Goal: Task Accomplishment & Management: Use online tool/utility

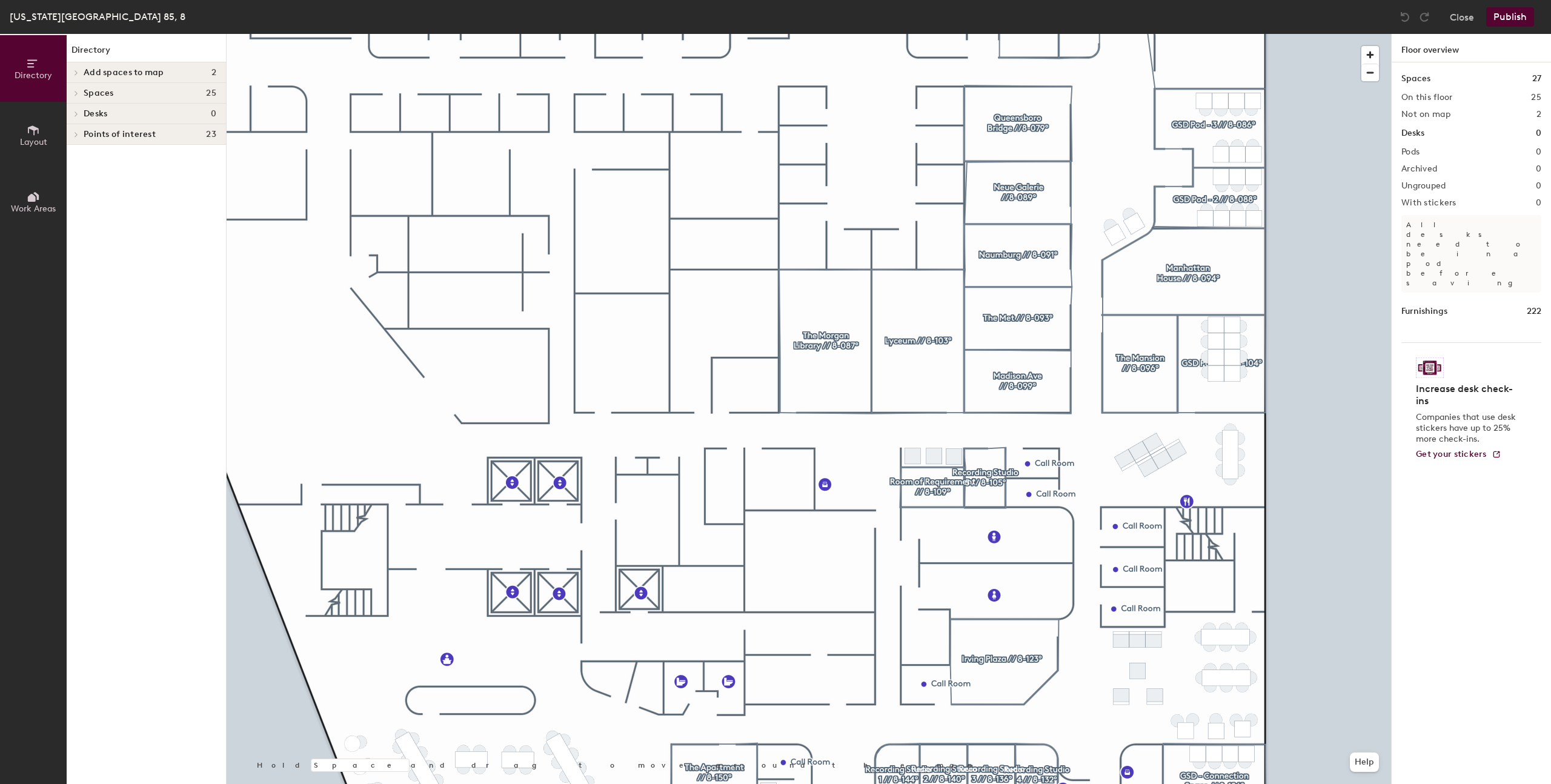
click at [1342, 33] on div at bounding box center [809, 33] width 1165 height 0
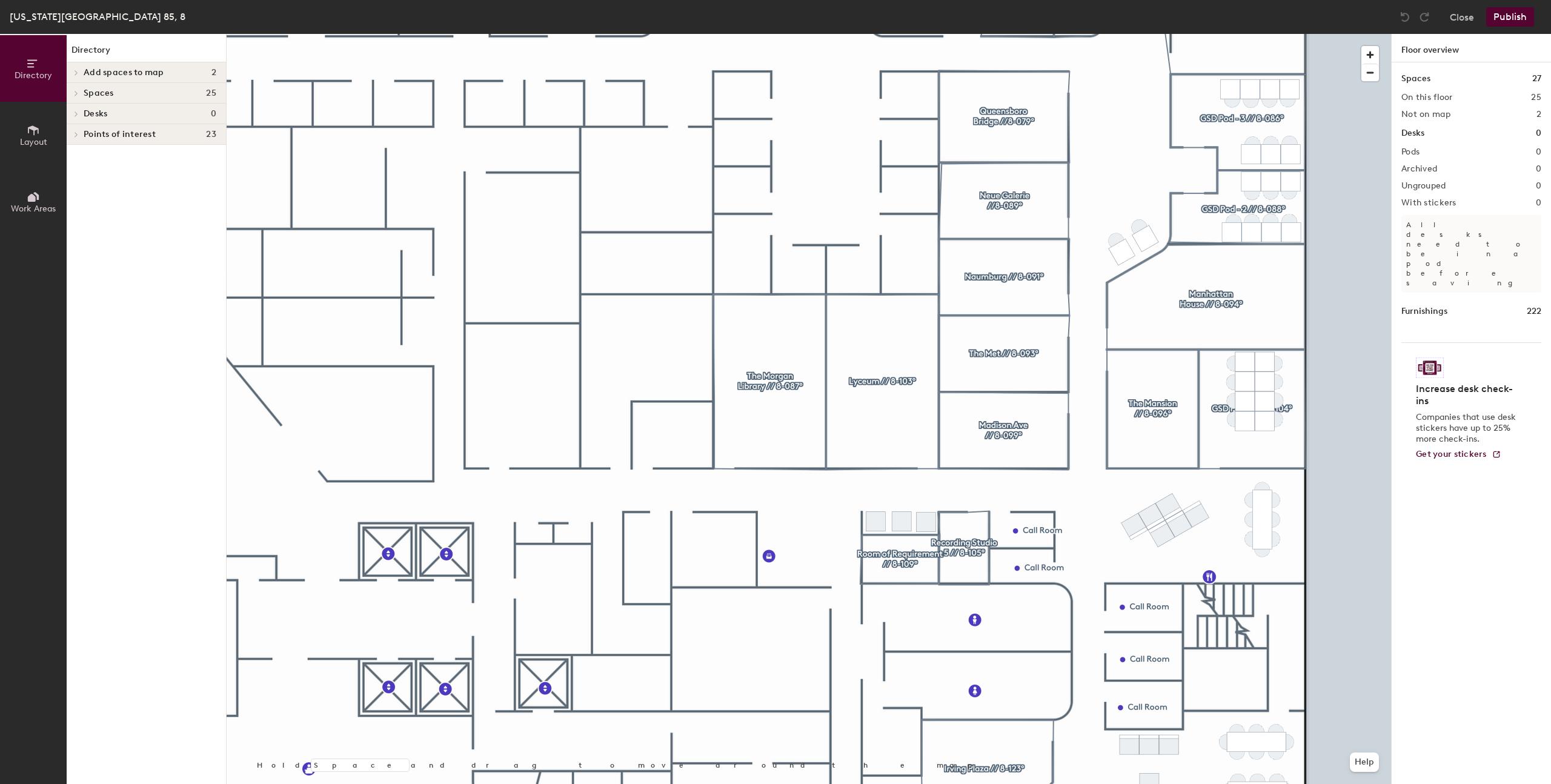
click at [1247, 33] on div at bounding box center [809, 33] width 1165 height 0
click at [1228, 33] on div at bounding box center [809, 33] width 1165 height 0
click at [1232, 33] on div at bounding box center [809, 33] width 1165 height 0
click at [1255, 33] on div at bounding box center [809, 33] width 1165 height 0
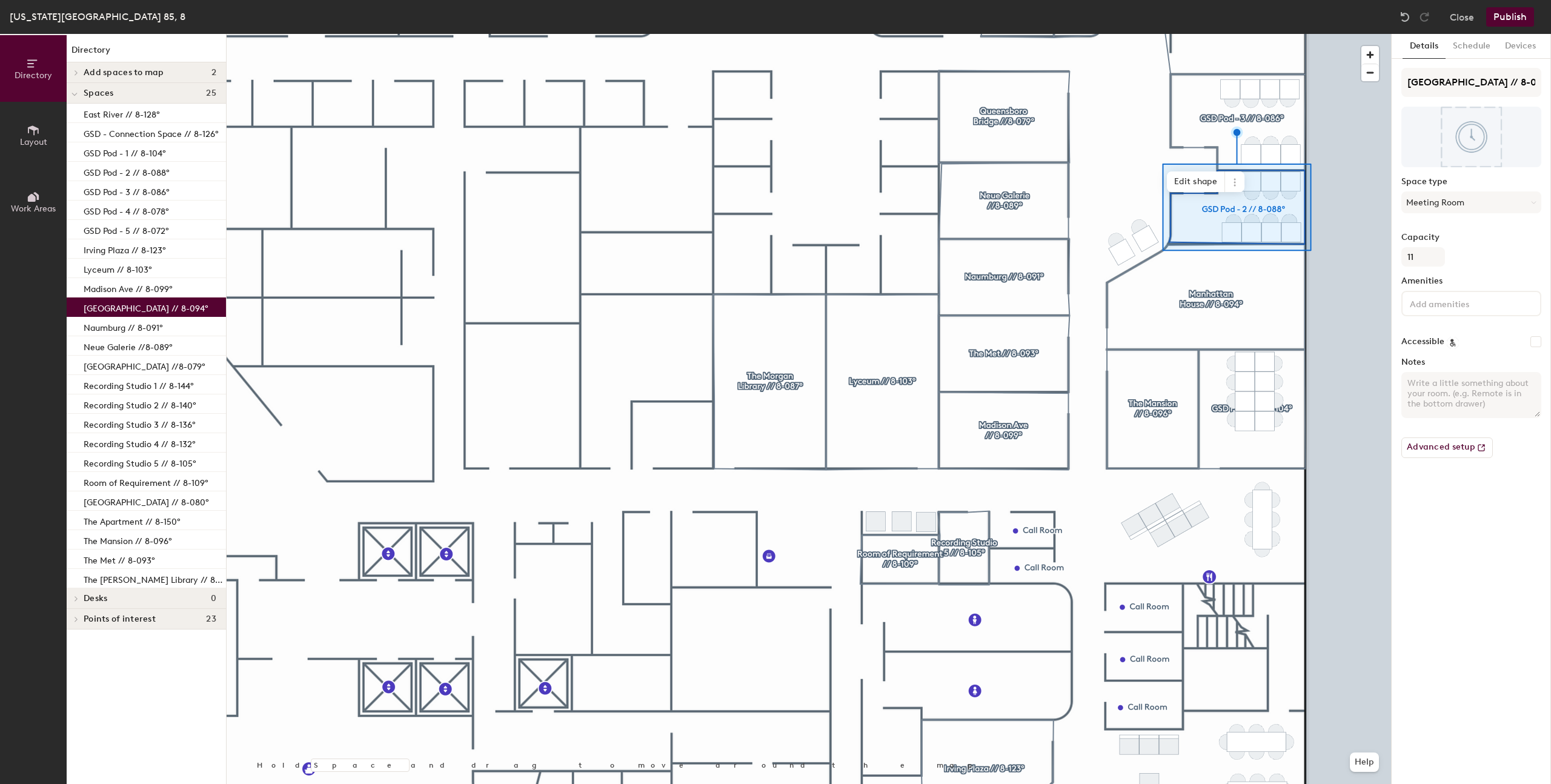
click at [1317, 33] on div at bounding box center [809, 33] width 1165 height 0
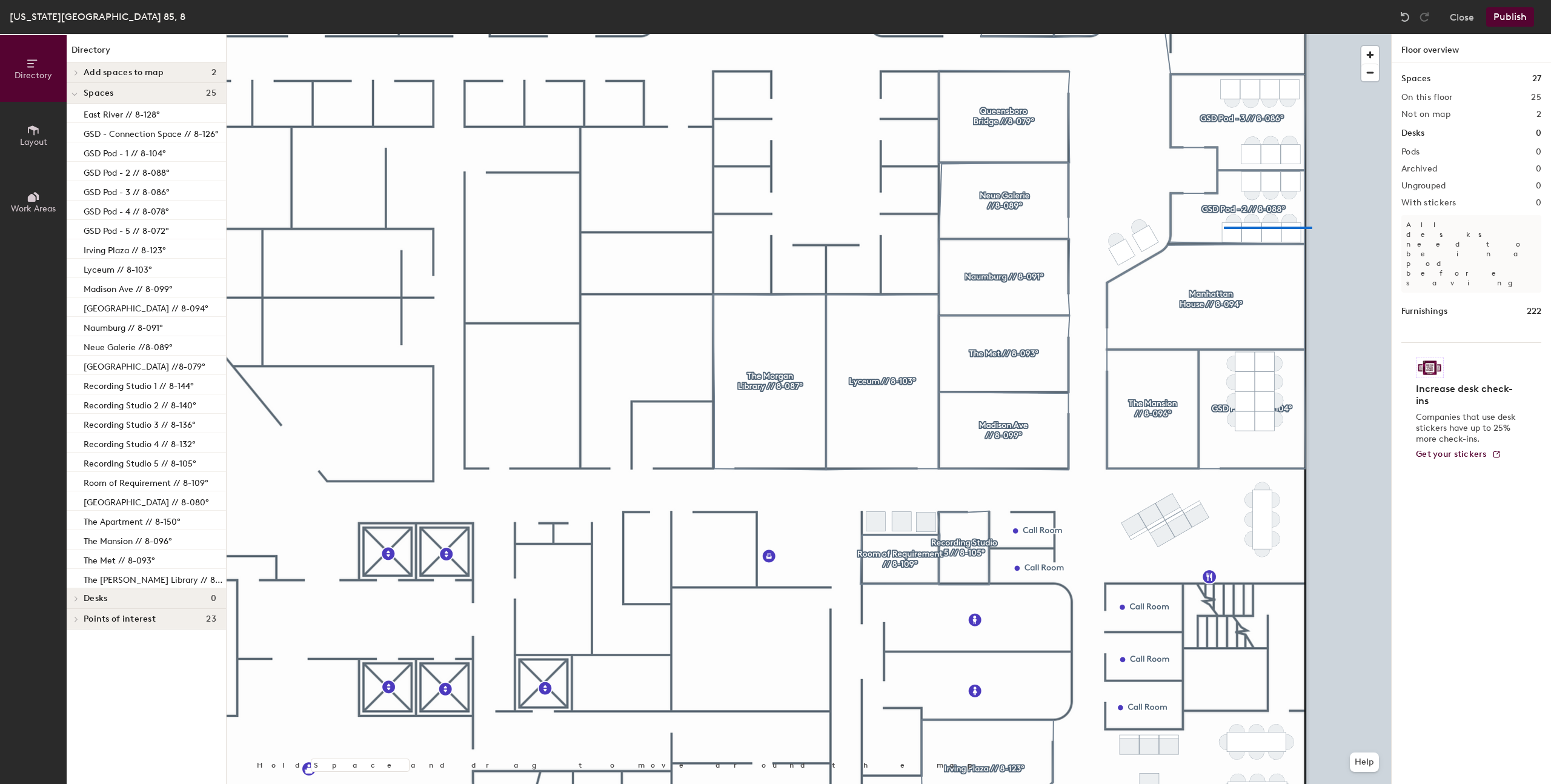
click at [1224, 33] on div at bounding box center [809, 33] width 1165 height 0
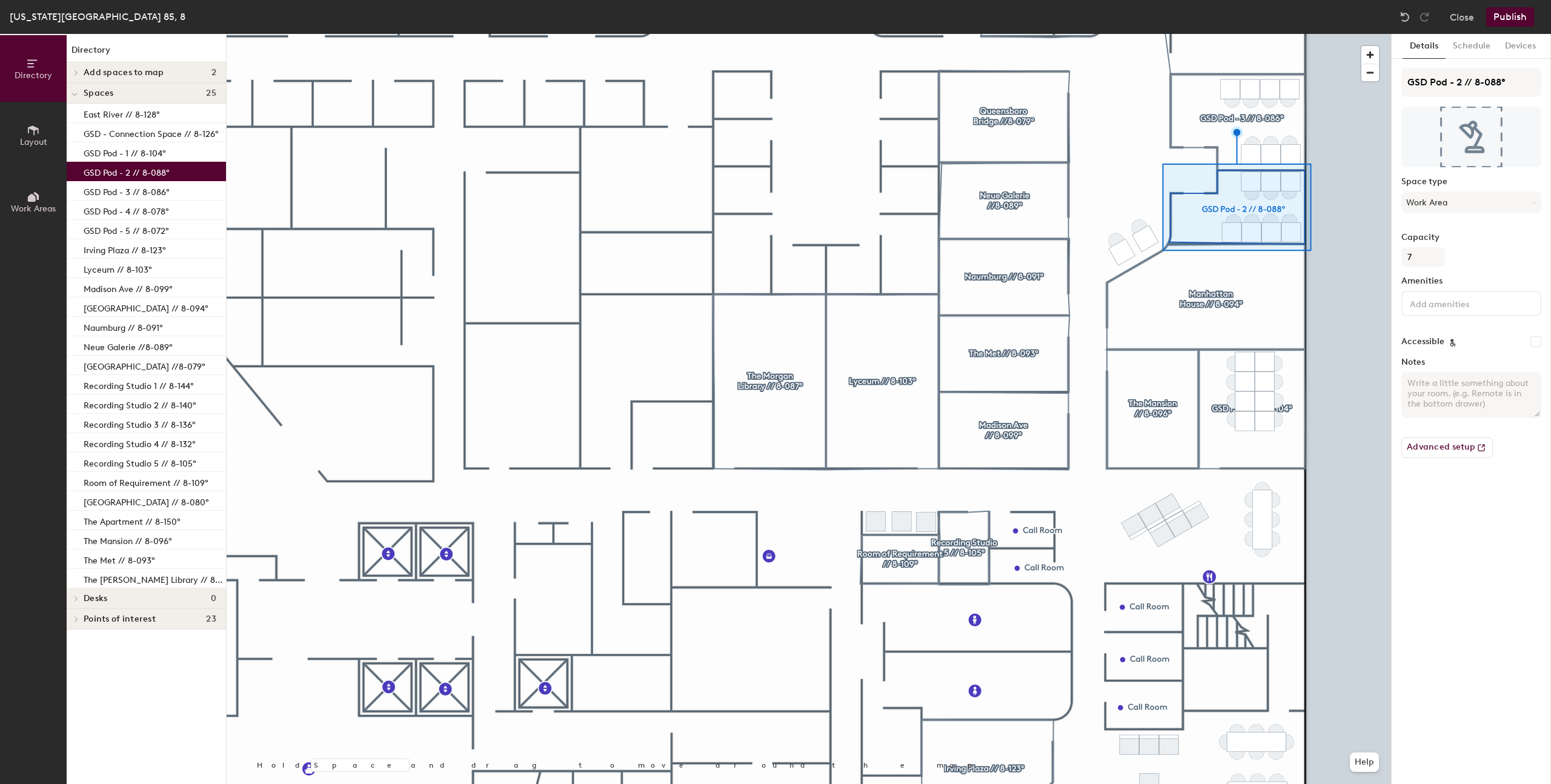
click at [1318, 33] on div at bounding box center [809, 33] width 1165 height 0
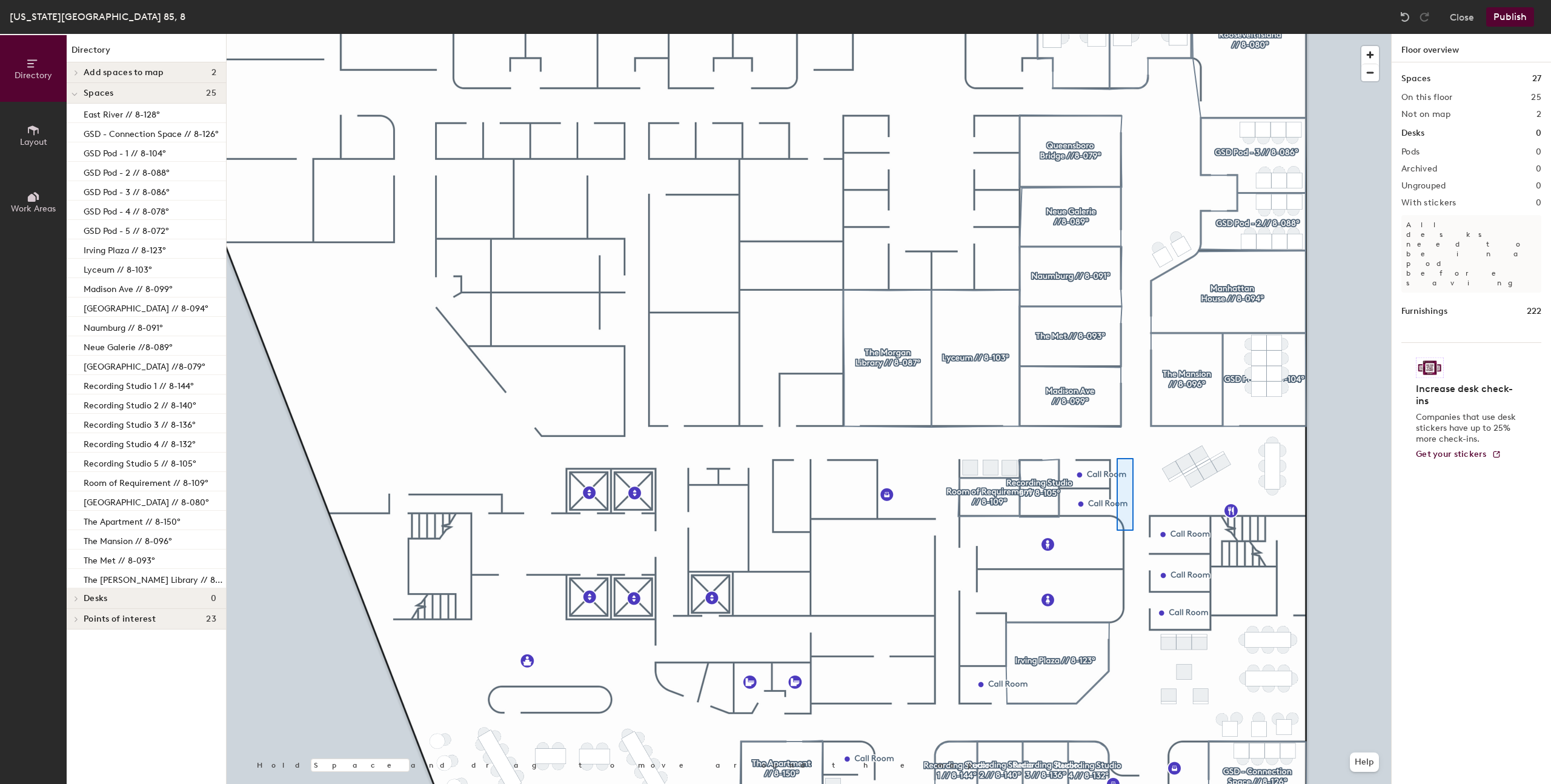
click at [1121, 33] on div at bounding box center [809, 33] width 1165 height 0
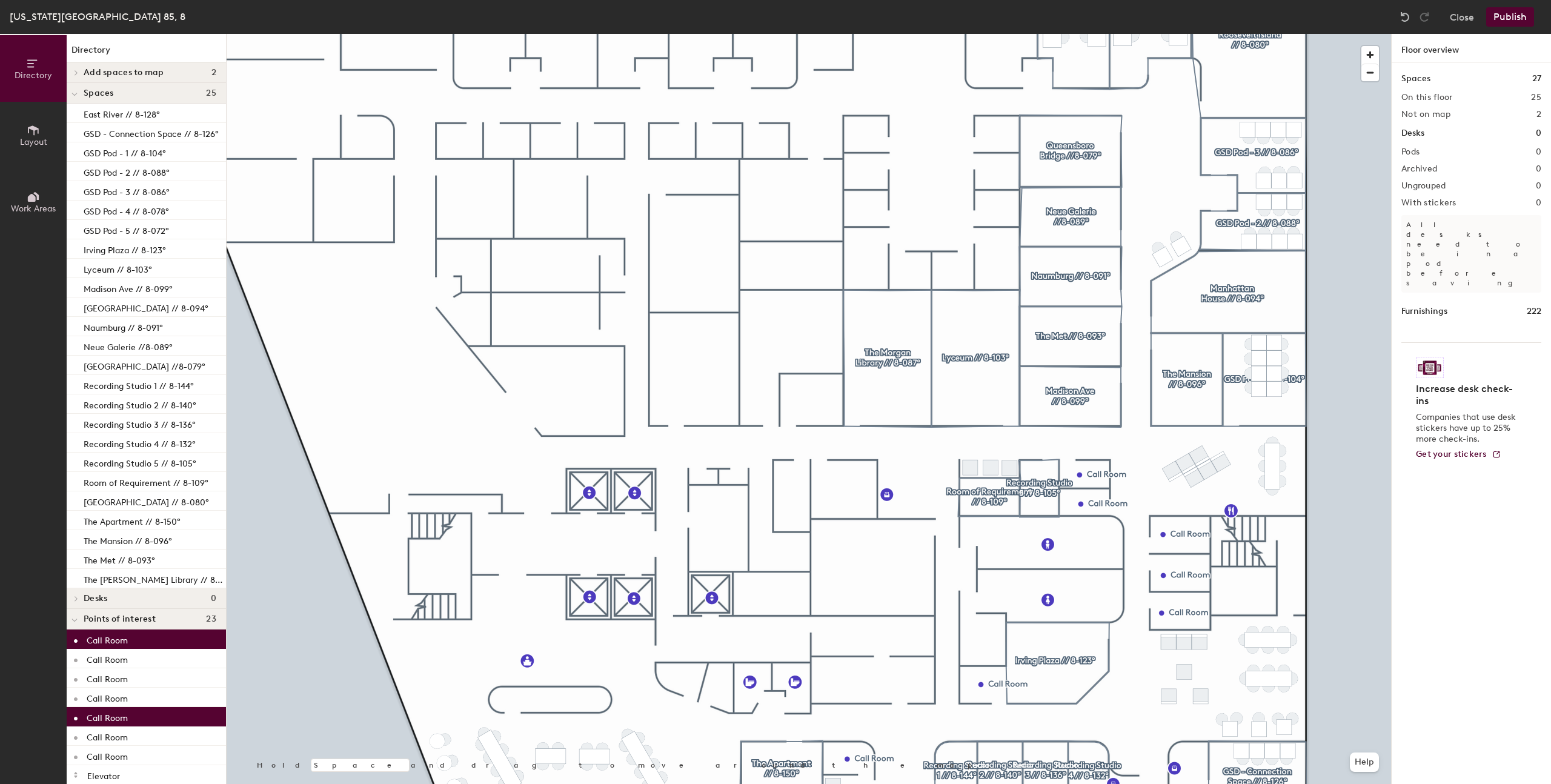
click at [1145, 33] on div at bounding box center [809, 33] width 1165 height 0
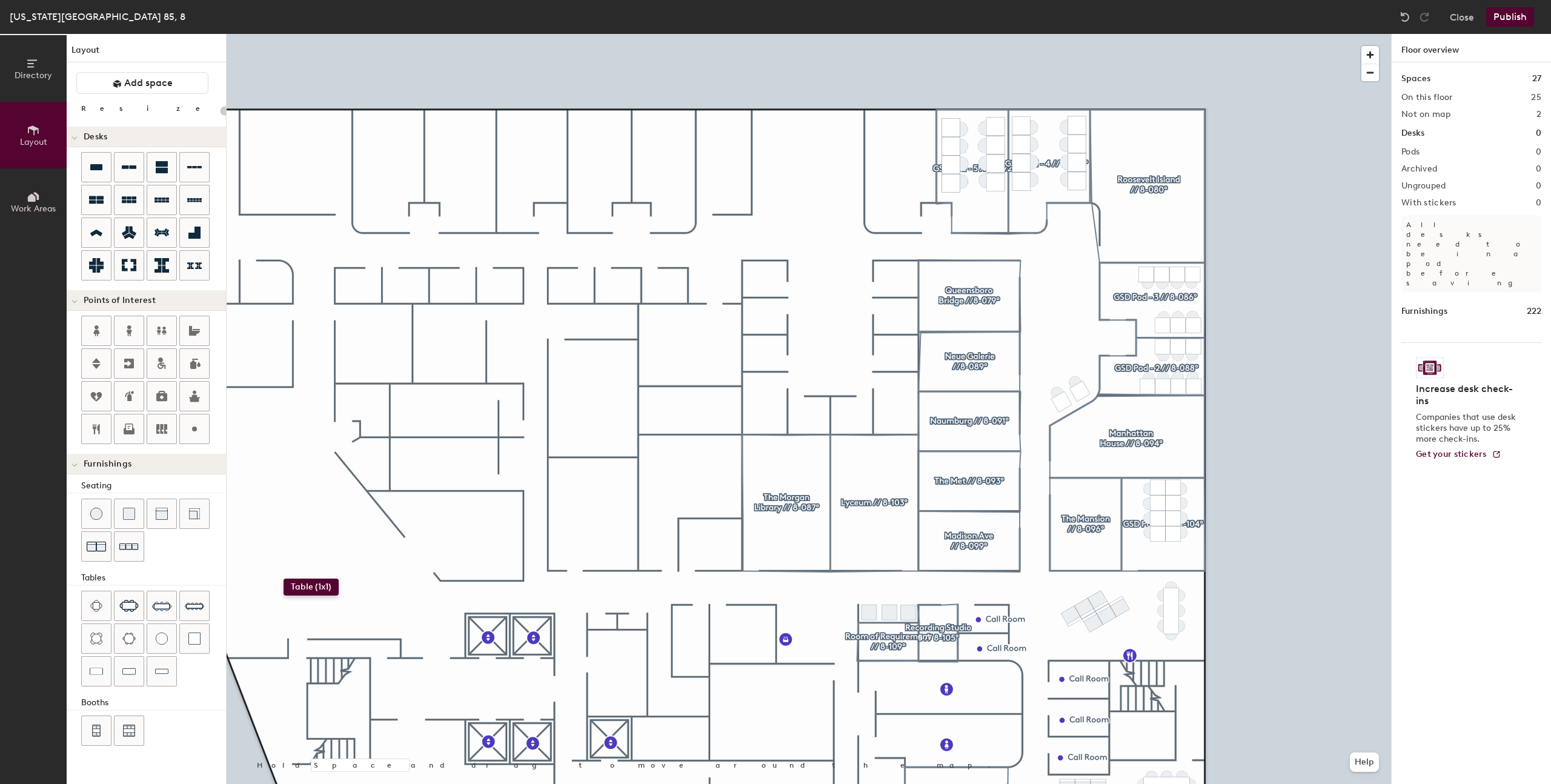
click at [284, 578] on div "Directory Layout Work Areas Layout Add space Resize Desks Points of Interest Fu…" at bounding box center [776, 408] width 1551 height 751
type input "40"
click at [302, 578] on div "Directory Layout Work Areas Layout Add space Resize Desks Points of Interest Fu…" at bounding box center [776, 408] width 1551 height 751
click at [316, 578] on div "Directory Layout Work Areas Layout Add space Resize Desks Points of Interest Fu…" at bounding box center [776, 408] width 1551 height 751
click at [284, 569] on div "Directory Layout Work Areas Layout Add space Resize Desks Points of Interest Fu…" at bounding box center [776, 408] width 1551 height 751
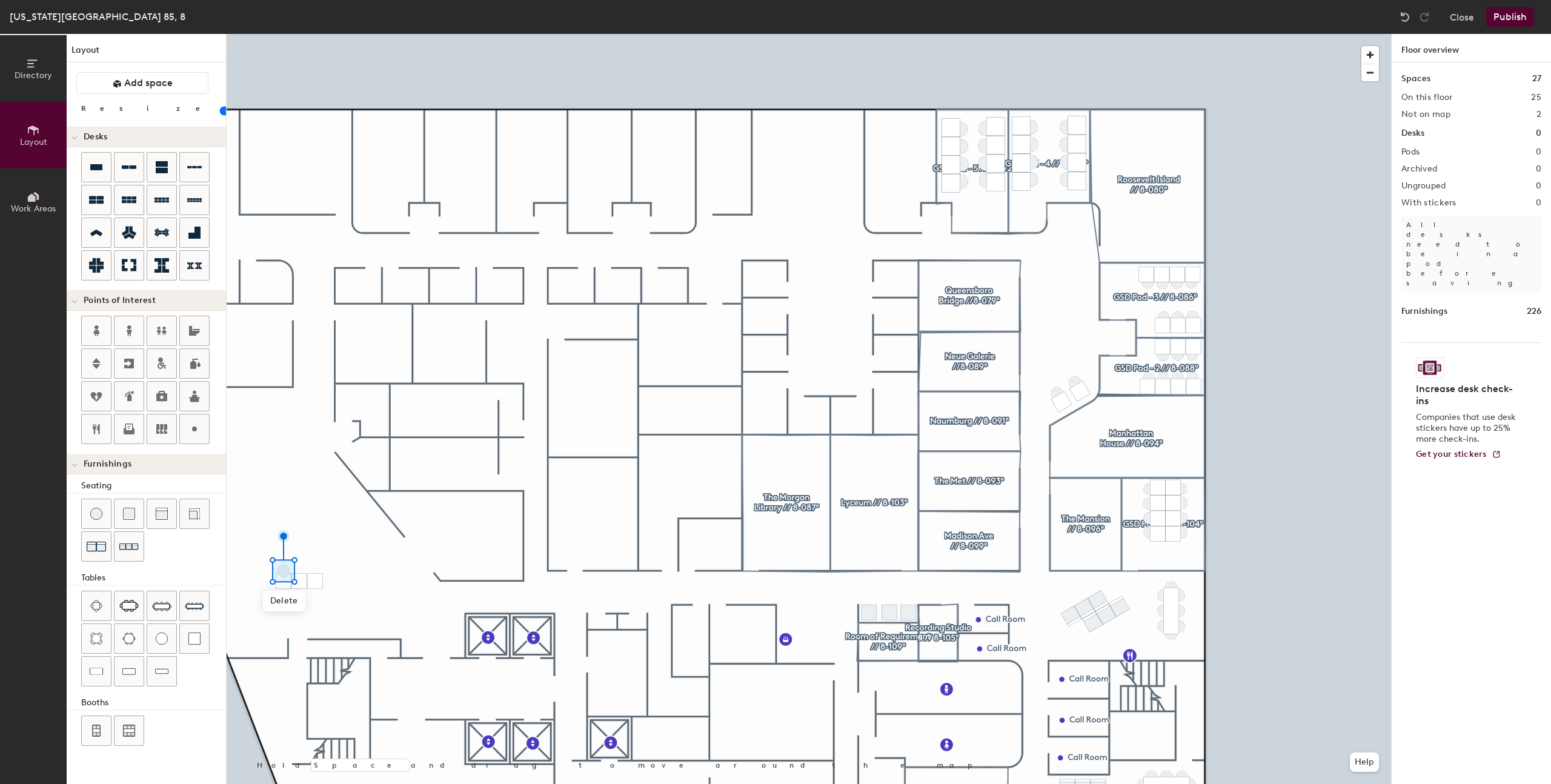
click at [295, 569] on div "Directory Layout Work Areas Layout Add space Resize Desks Points of Interest Fu…" at bounding box center [776, 408] width 1551 height 751
click at [315, 566] on div "Directory Layout Work Areas Layout Add space Resize Desks Points of Interest Fu…" at bounding box center [776, 408] width 1551 height 751
click at [298, 568] on div "Directory Layout Work Areas Layout Add space Resize Desks Points of Interest Fu…" at bounding box center [776, 408] width 1551 height 751
click at [1501, 13] on button "Publish" at bounding box center [1511, 17] width 48 height 19
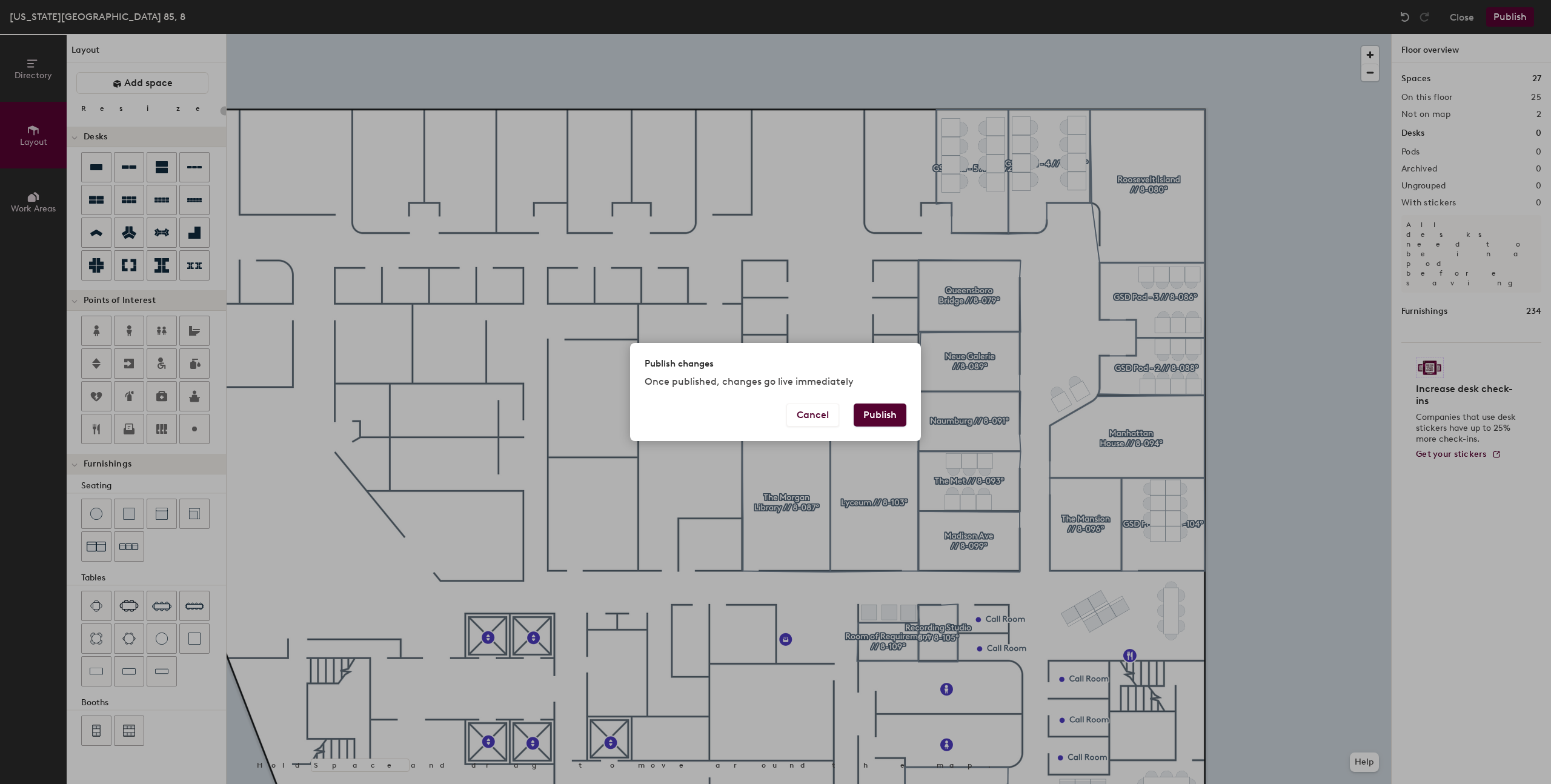
click at [878, 418] on button "Publish" at bounding box center [880, 415] width 53 height 23
type input "20"
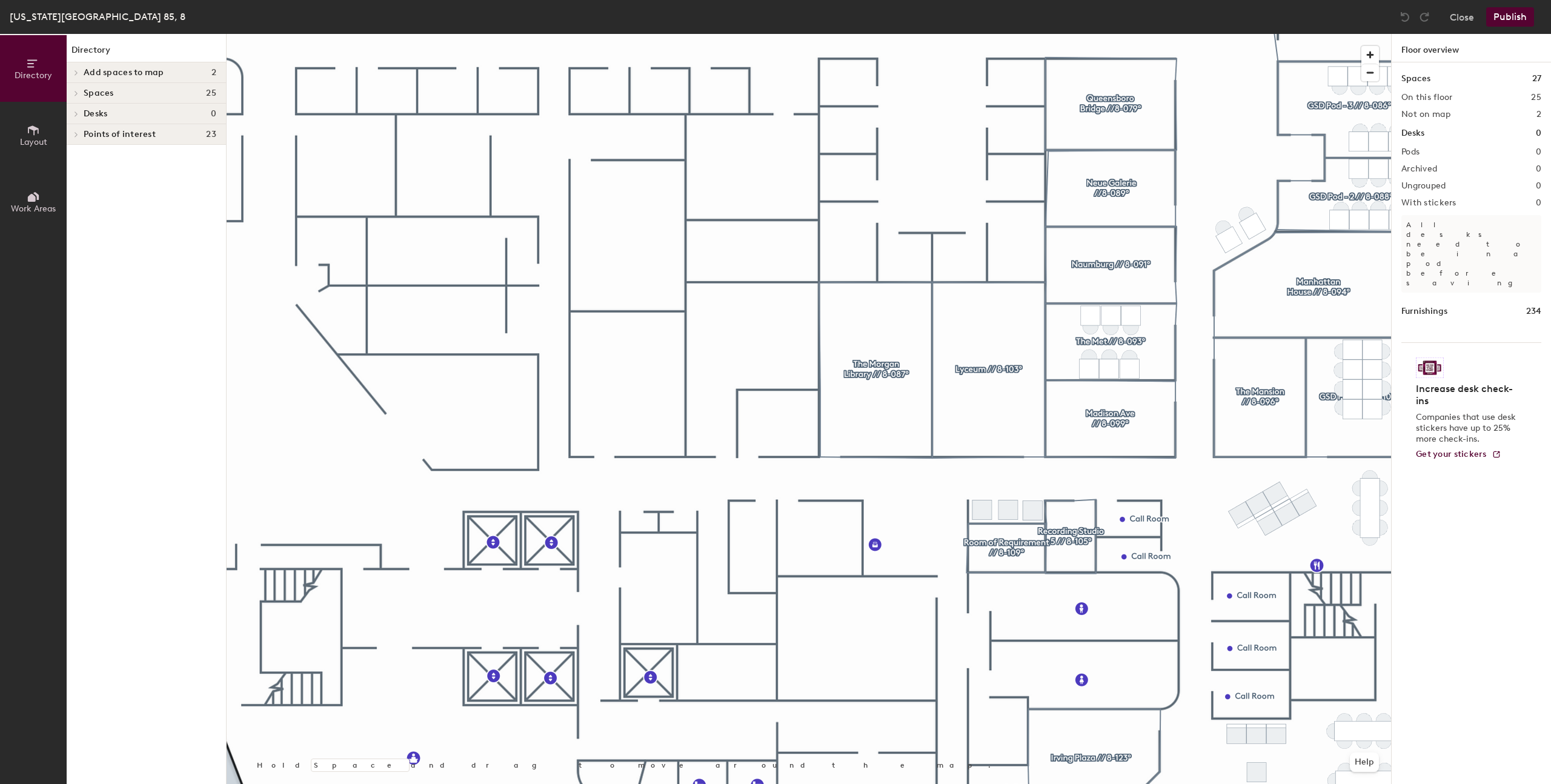
click at [35, 142] on span "Layout" at bounding box center [33, 142] width 28 height 11
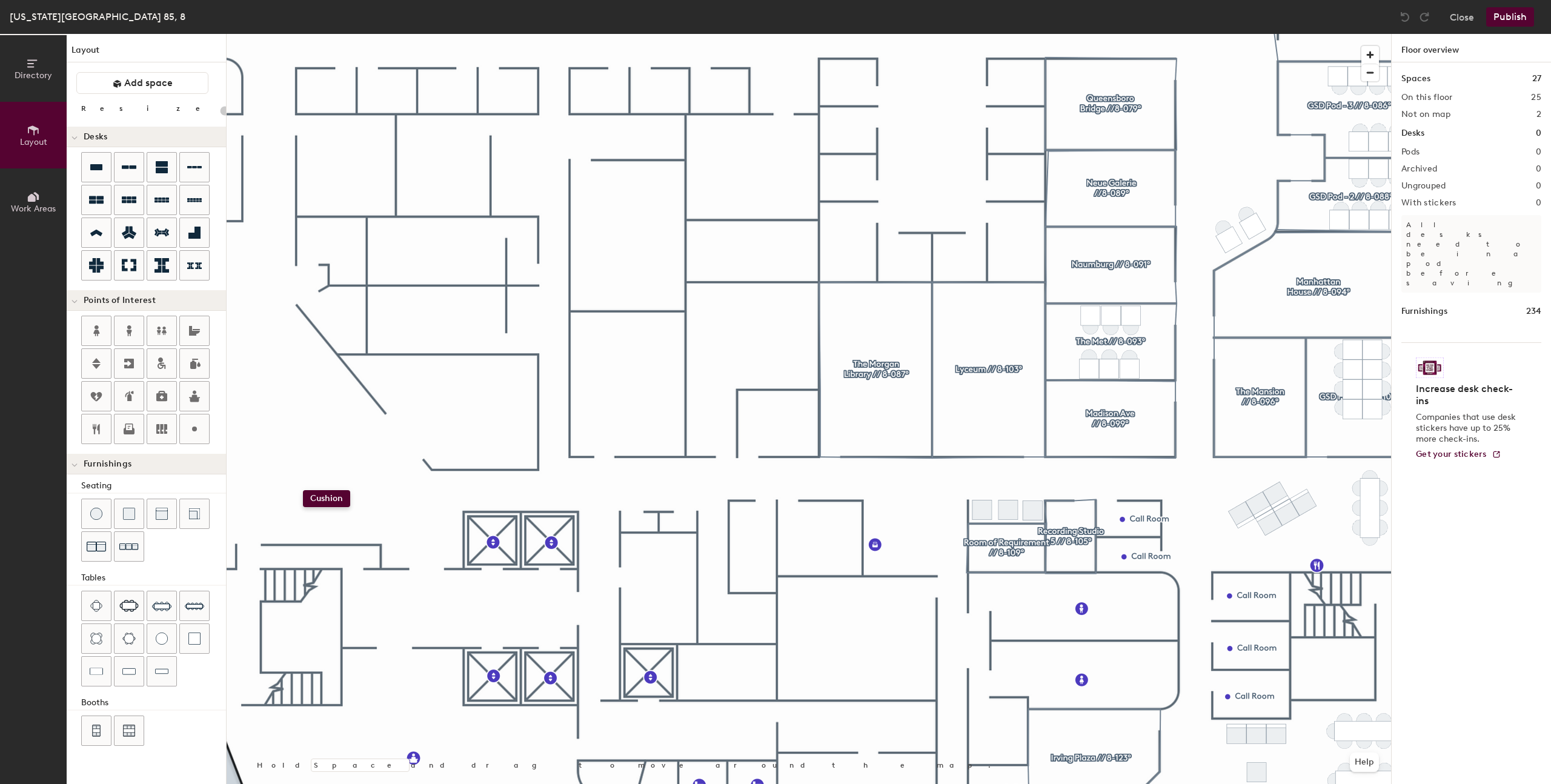
click at [303, 490] on div "Directory Layout Work Areas Layout Add space Resize Desks Points of Interest Fu…" at bounding box center [776, 408] width 1551 height 751
type input "40"
click at [304, 469] on div "Directory Layout Work Areas Layout Add space Resize Desks Points of Interest Fu…" at bounding box center [776, 408] width 1551 height 751
click at [306, 500] on div "Directory Layout Work Areas Layout Add space Resize Desks Points of Interest Fu…" at bounding box center [776, 408] width 1551 height 751
click at [295, 500] on div "Directory Layout Work Areas Layout Add space Resize Desks Points of Interest Fu…" at bounding box center [776, 408] width 1551 height 751
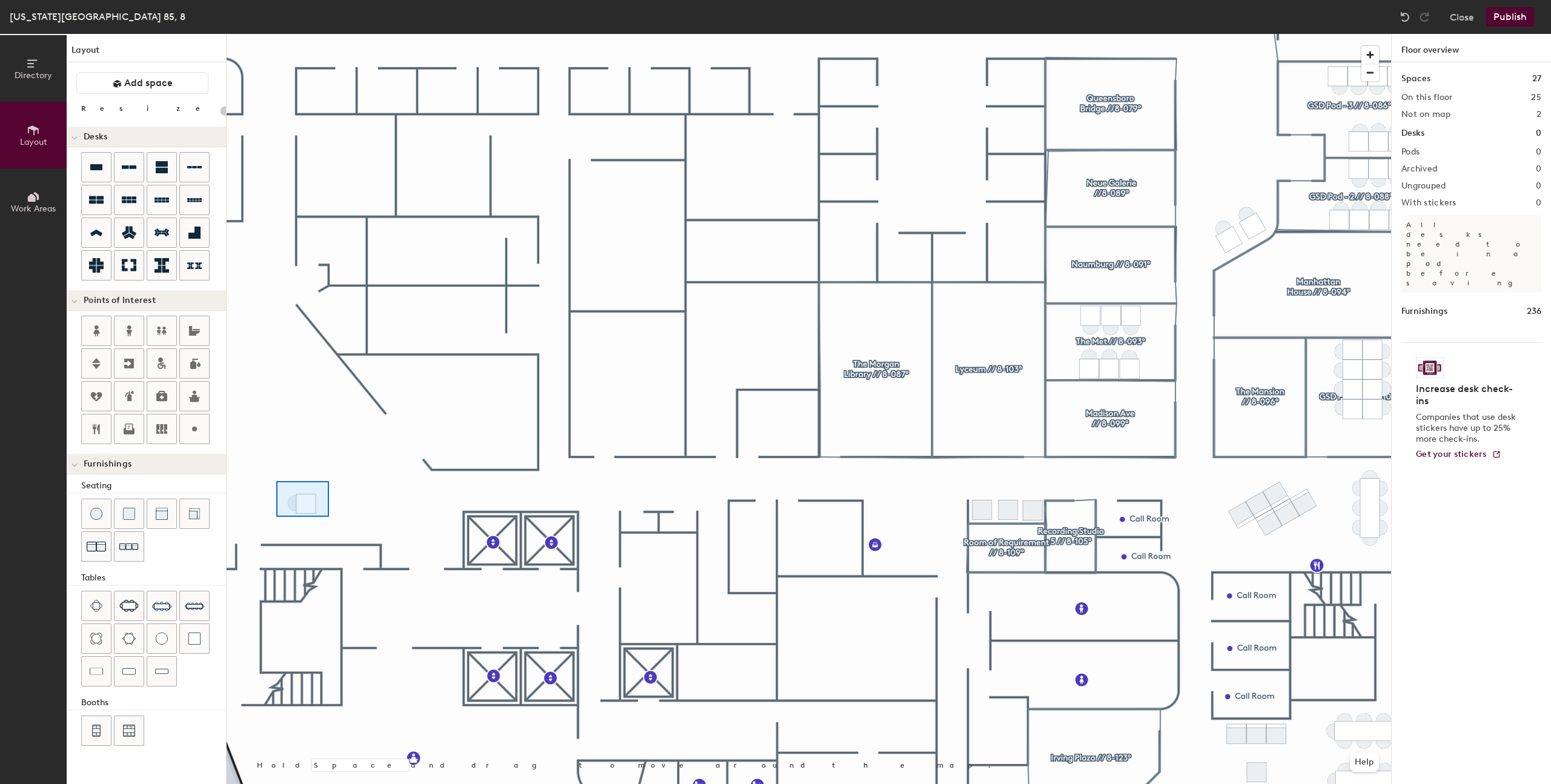
type input "40"
click at [1505, 14] on button "Publish" at bounding box center [1511, 17] width 48 height 19
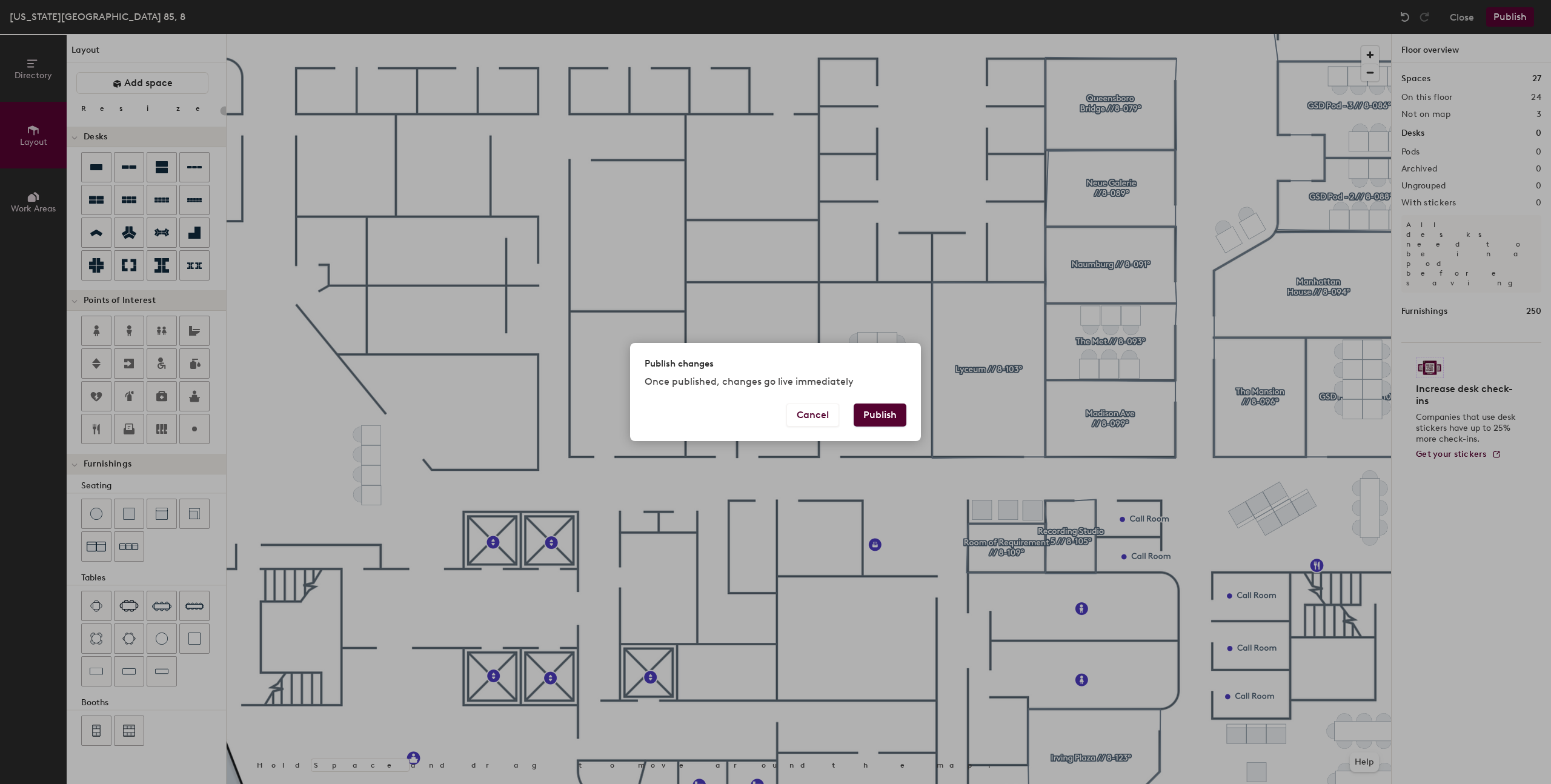
click at [874, 414] on button "Publish" at bounding box center [880, 415] width 53 height 23
type input "20"
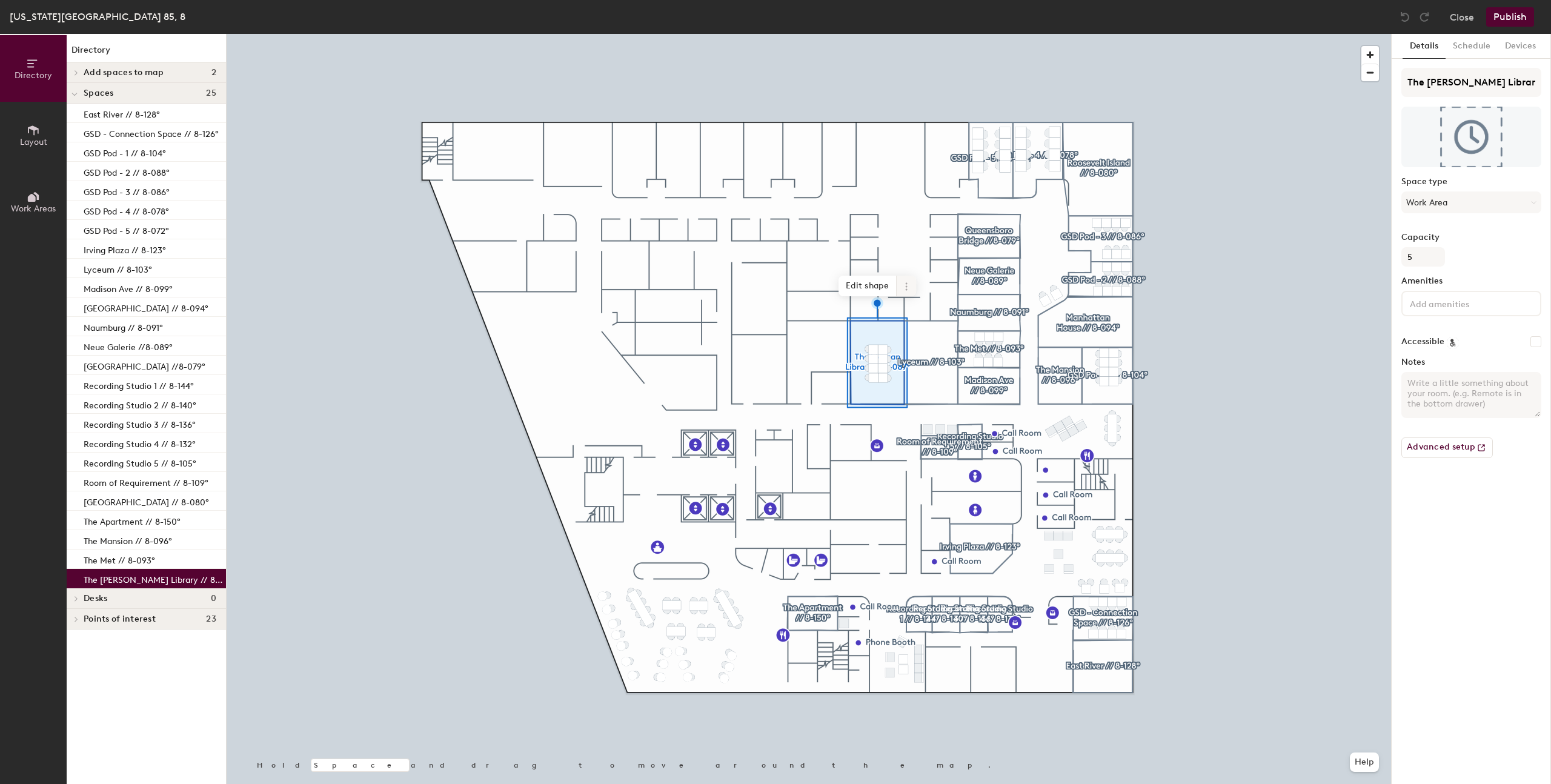
click at [903, 284] on icon at bounding box center [907, 287] width 10 height 10
click at [912, 351] on span "Delete" at bounding box center [950, 356] width 108 height 21
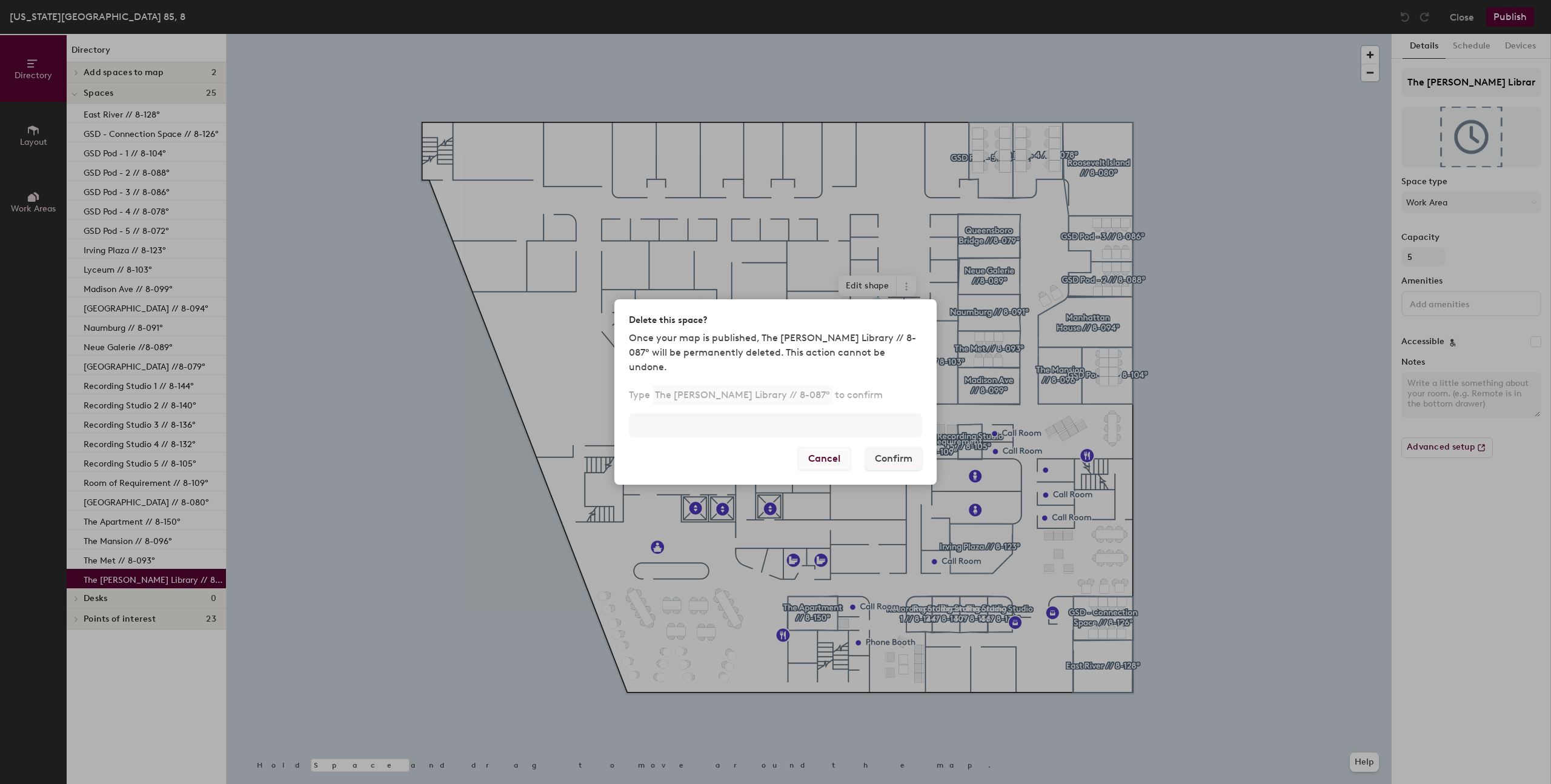
click at [834, 452] on button "Cancel" at bounding box center [824, 459] width 53 height 23
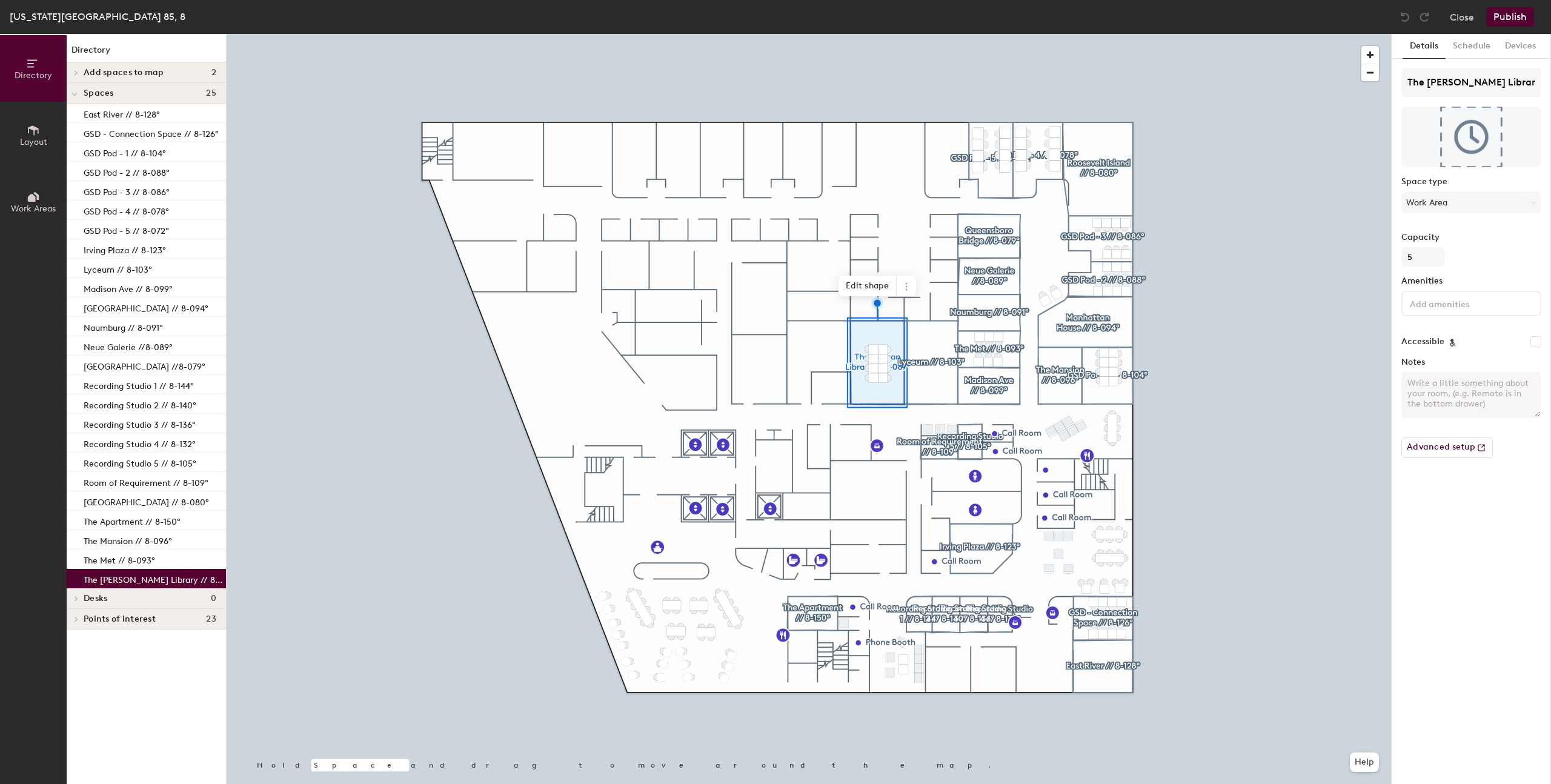
click at [75, 70] on icon at bounding box center [76, 73] width 5 height 6
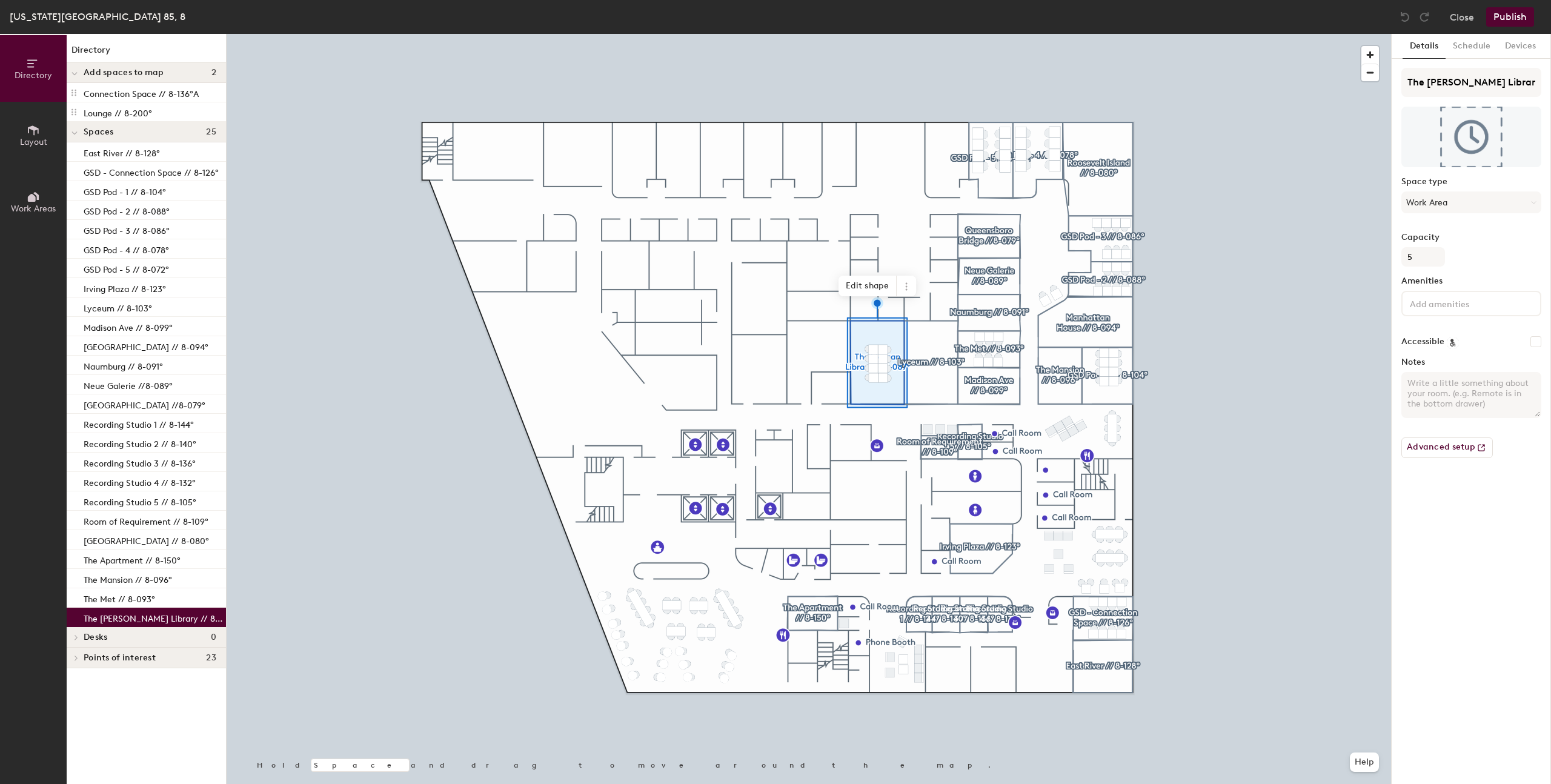
click at [1496, 15] on button "Publish" at bounding box center [1511, 17] width 48 height 19
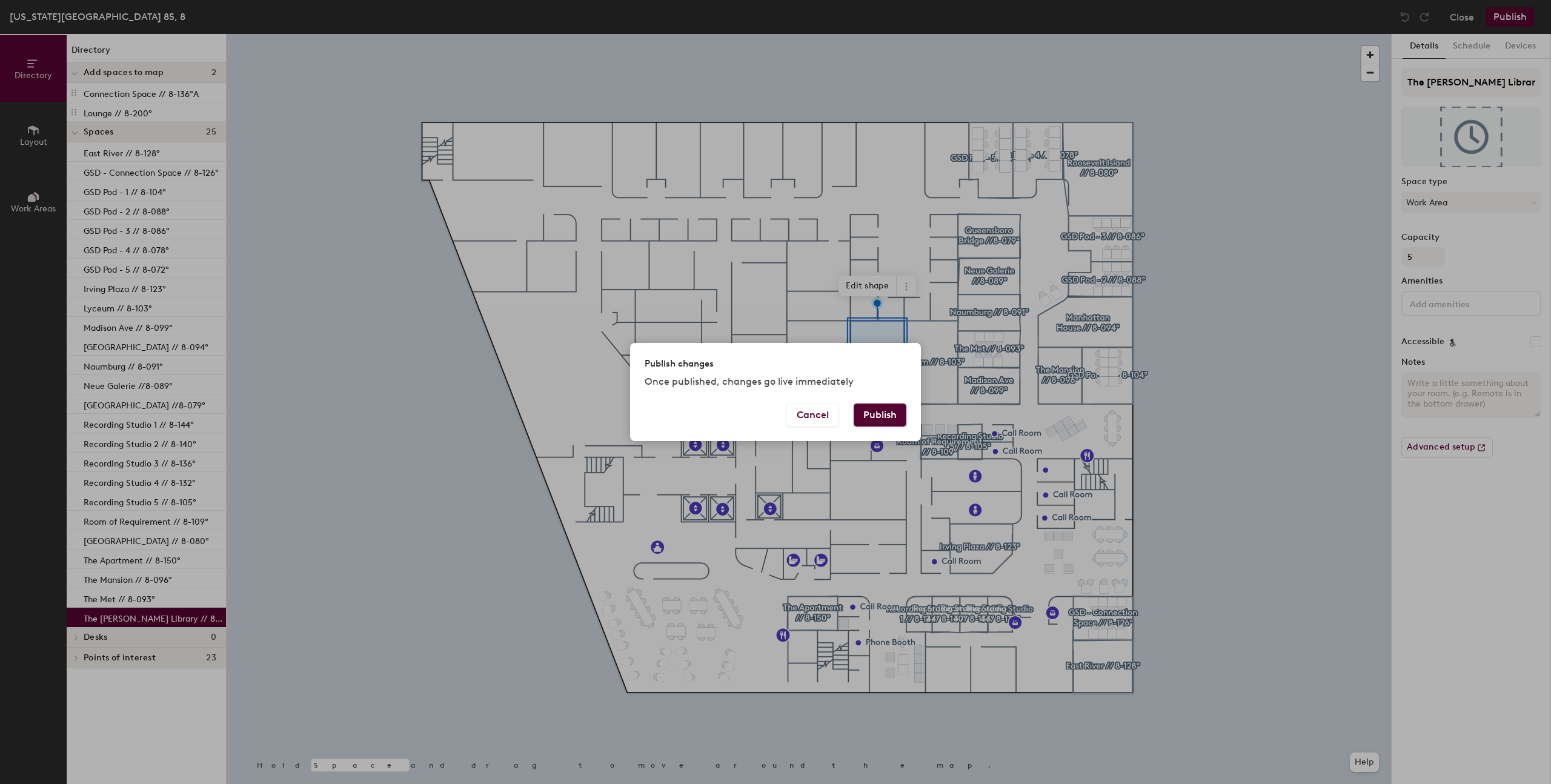
click at [871, 411] on button "Publish" at bounding box center [880, 415] width 53 height 23
